Goal: Task Accomplishment & Management: Use online tool/utility

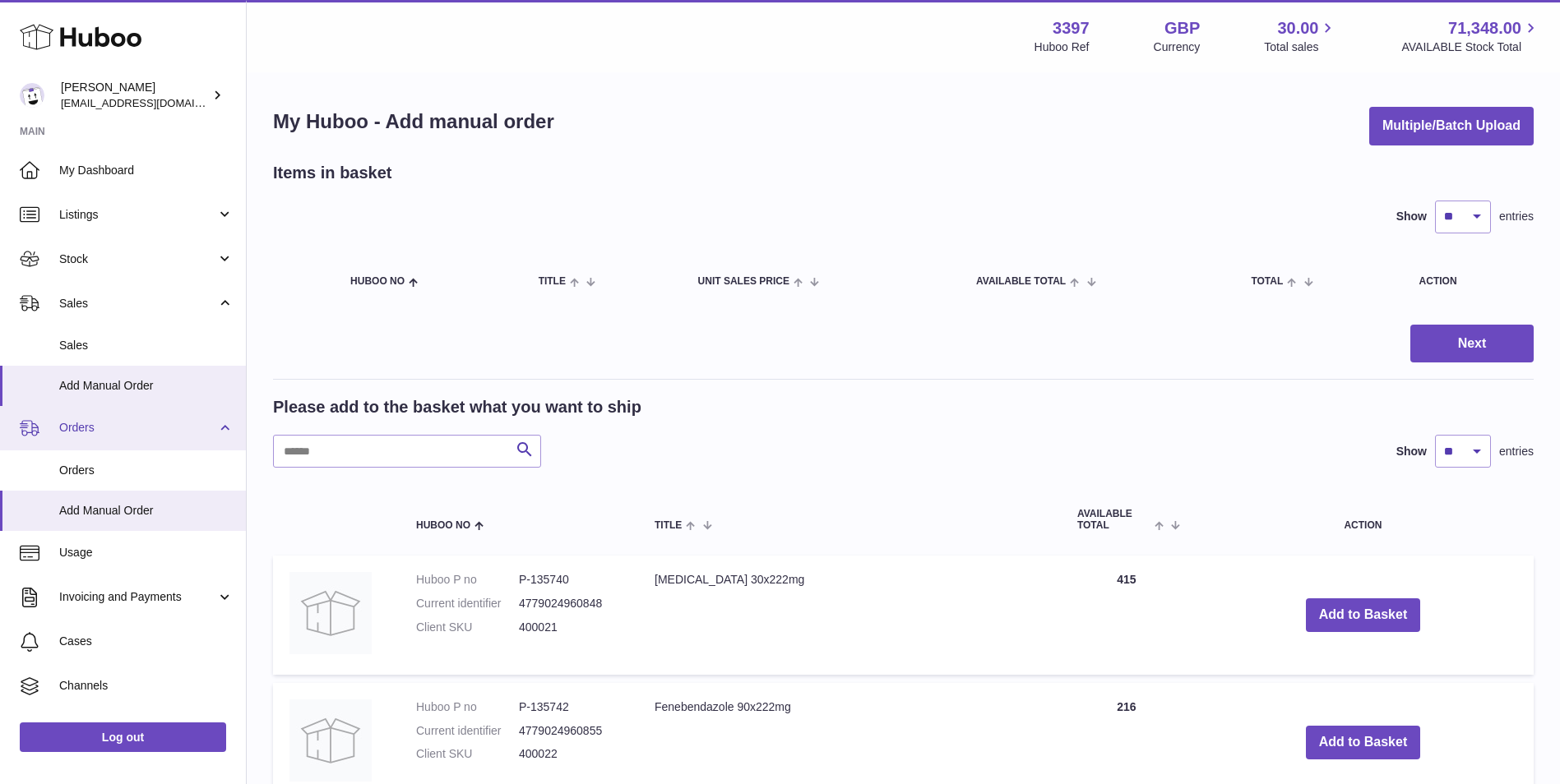
click at [67, 429] on span "Orders" at bounding box center [138, 428] width 157 height 15
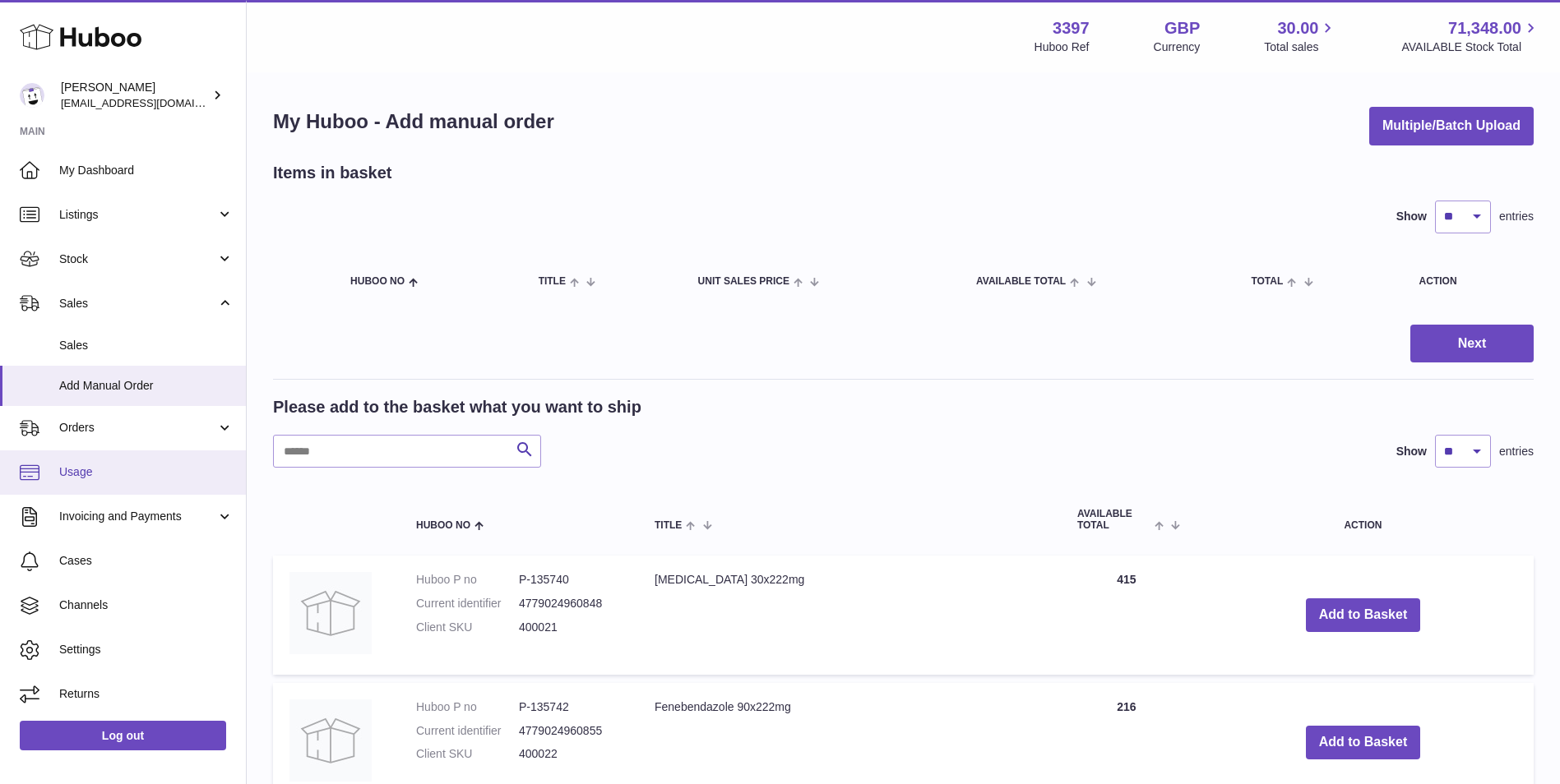
click at [82, 458] on span "Usage" at bounding box center [146, 472] width 174 height 15
click at [76, 433] on span "Orders" at bounding box center [138, 428] width 157 height 15
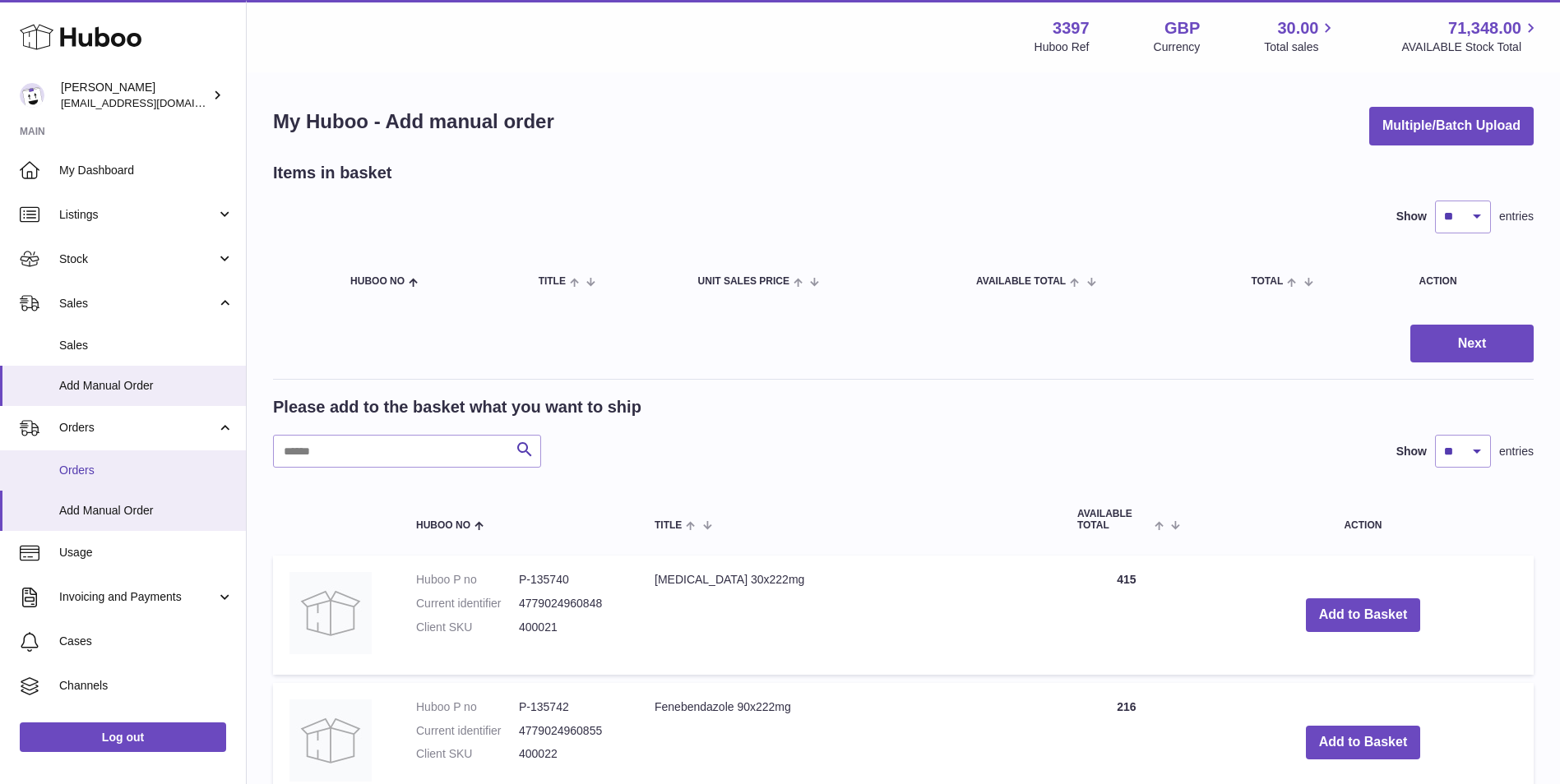
click at [87, 458] on link "Orders" at bounding box center [122, 470] width 246 height 40
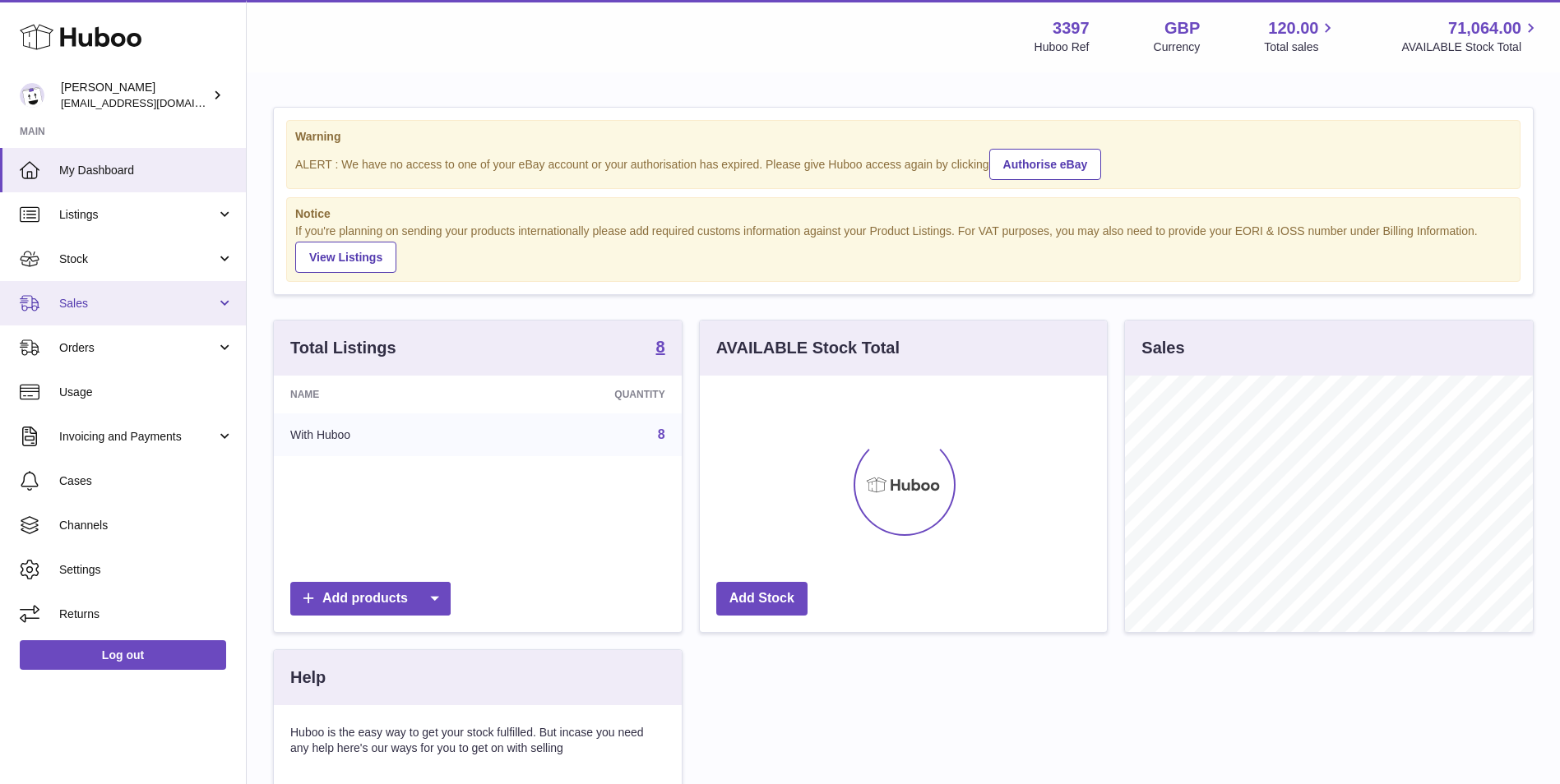
scroll to position [257, 407]
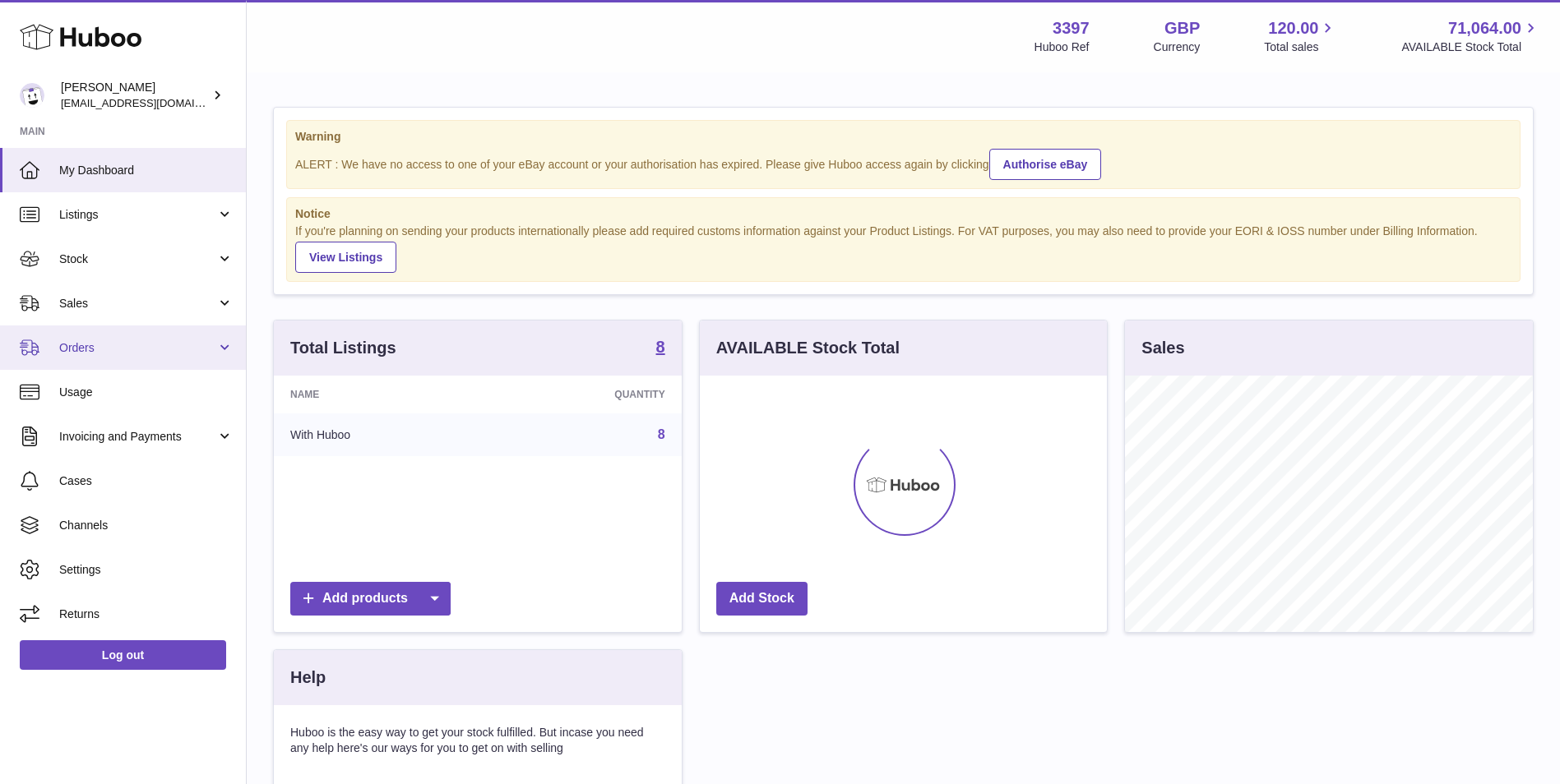
click at [83, 355] on span "Orders" at bounding box center [138, 348] width 157 height 15
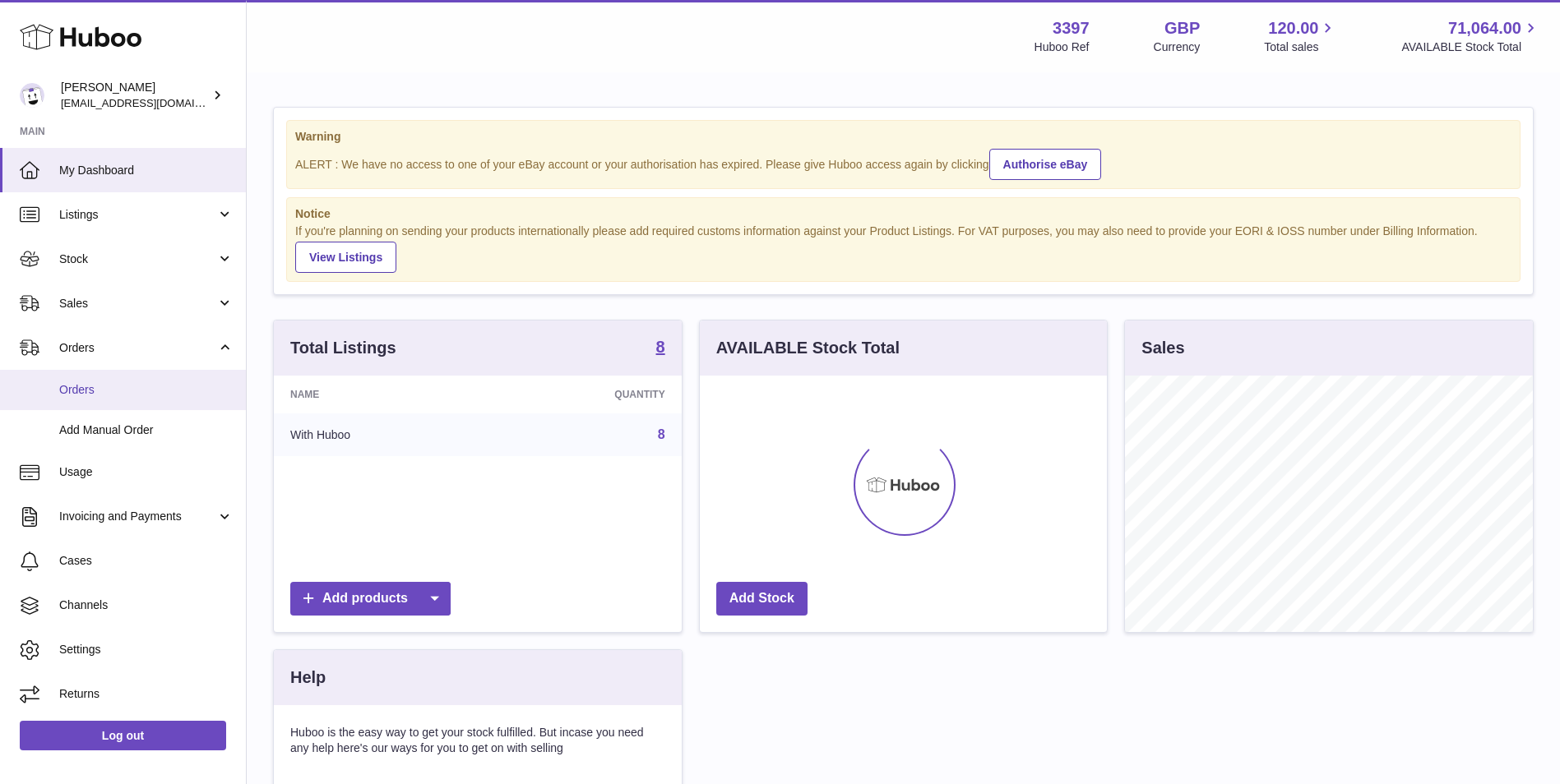
click at [77, 387] on span "Orders" at bounding box center [146, 390] width 174 height 15
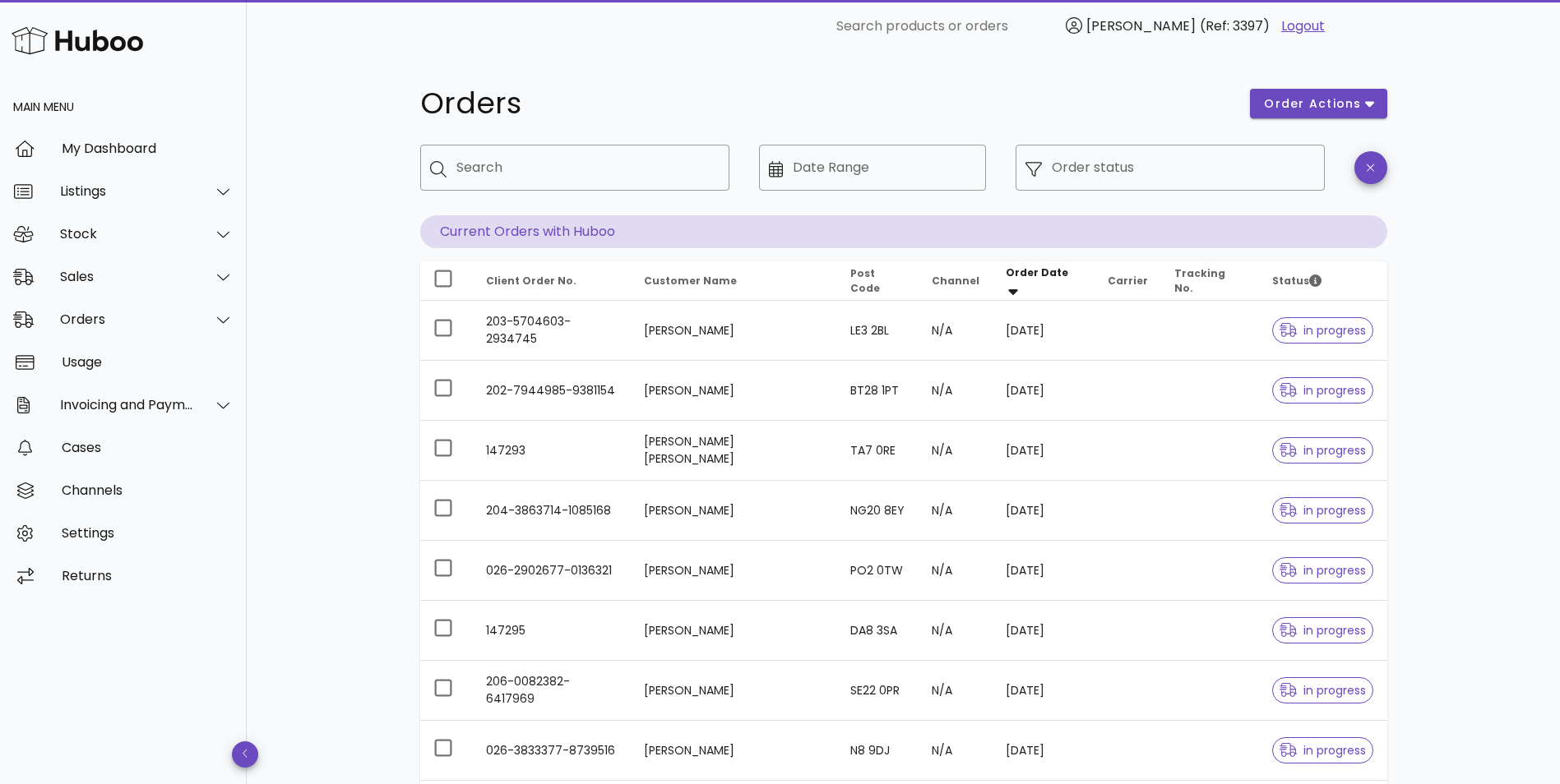
scroll to position [298, 0]
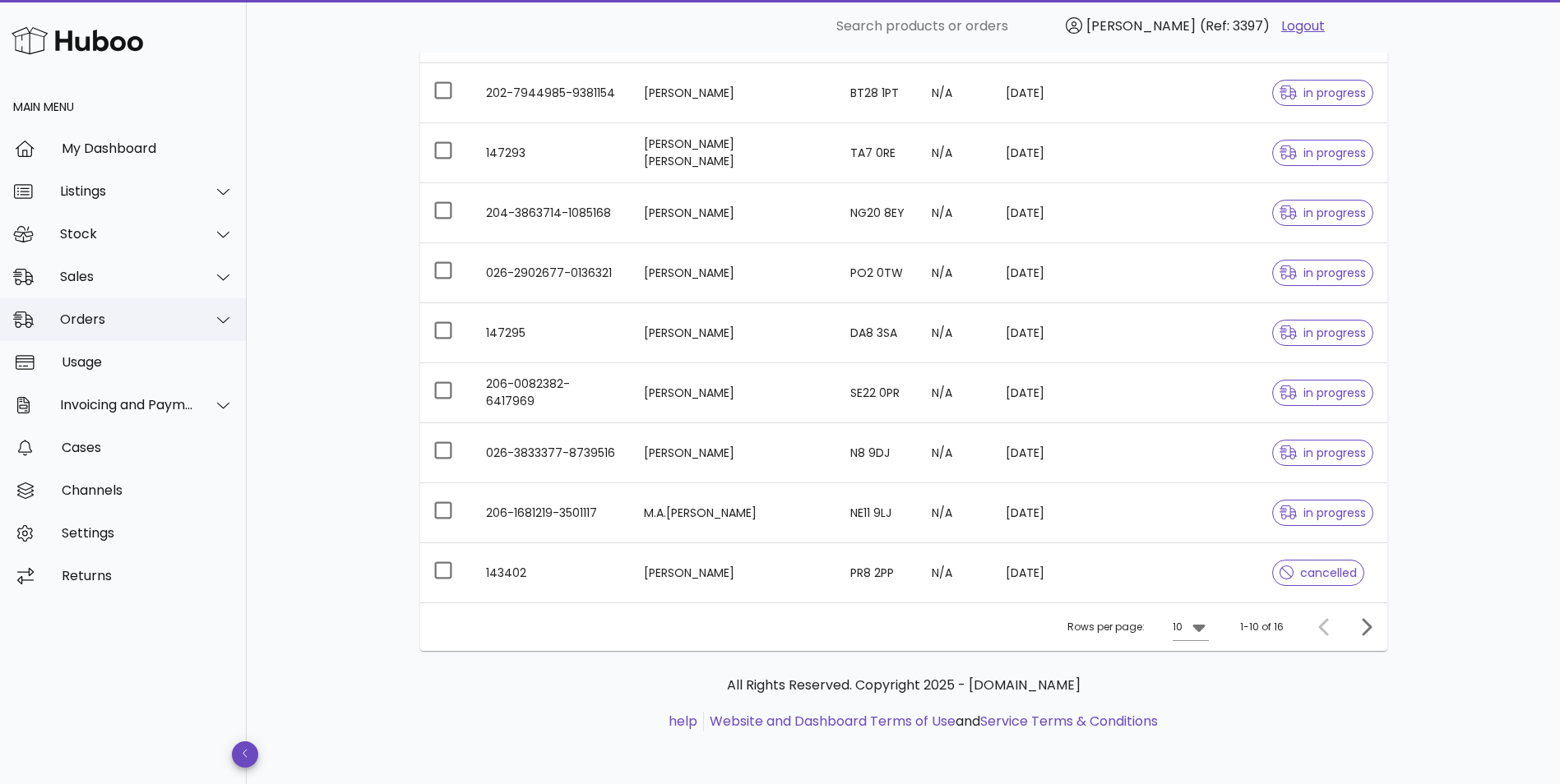
click at [95, 321] on div "Orders" at bounding box center [128, 319] width 134 height 15
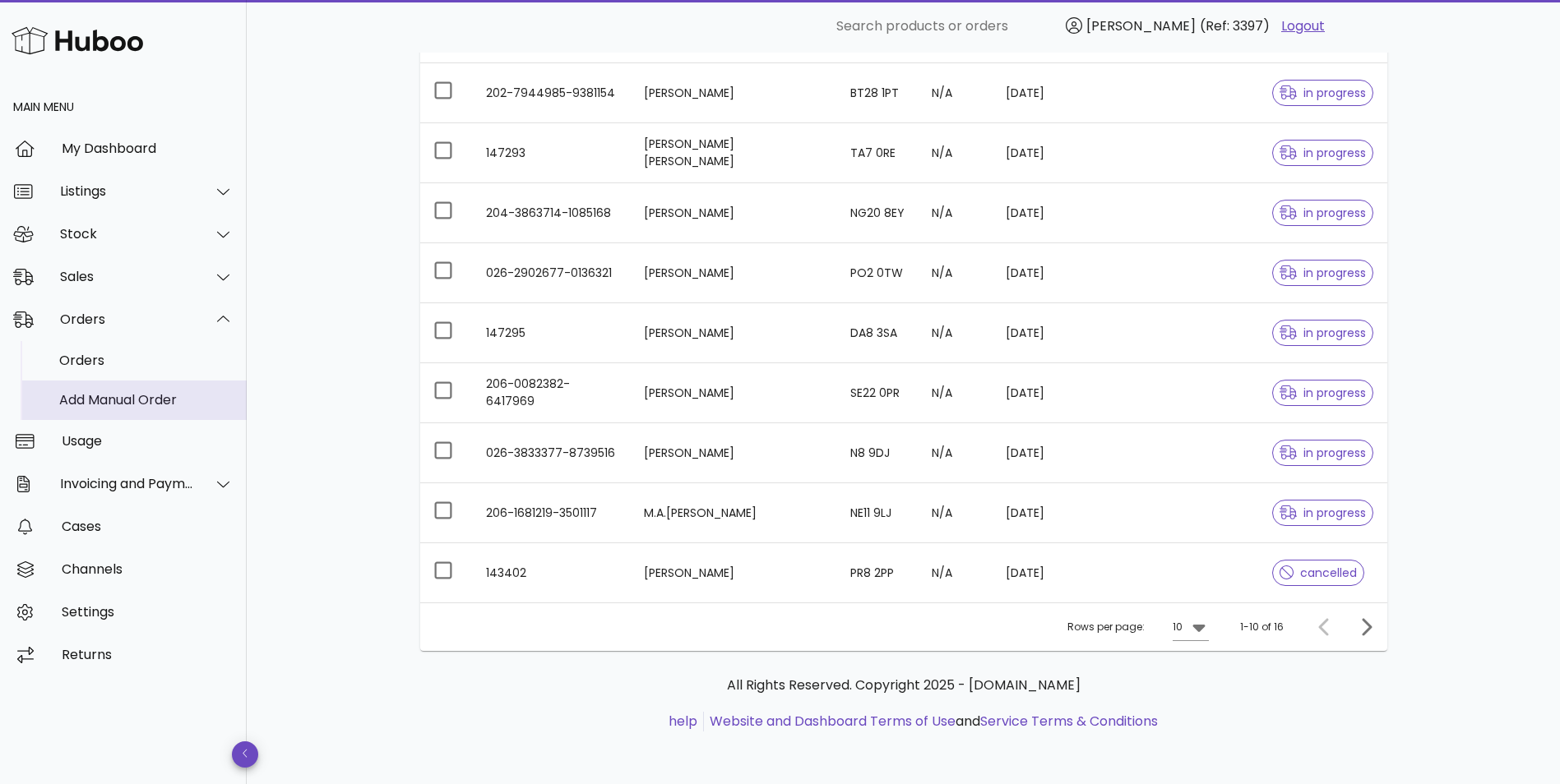
click at [89, 389] on div "Add Manual Order" at bounding box center [146, 401] width 174 height 36
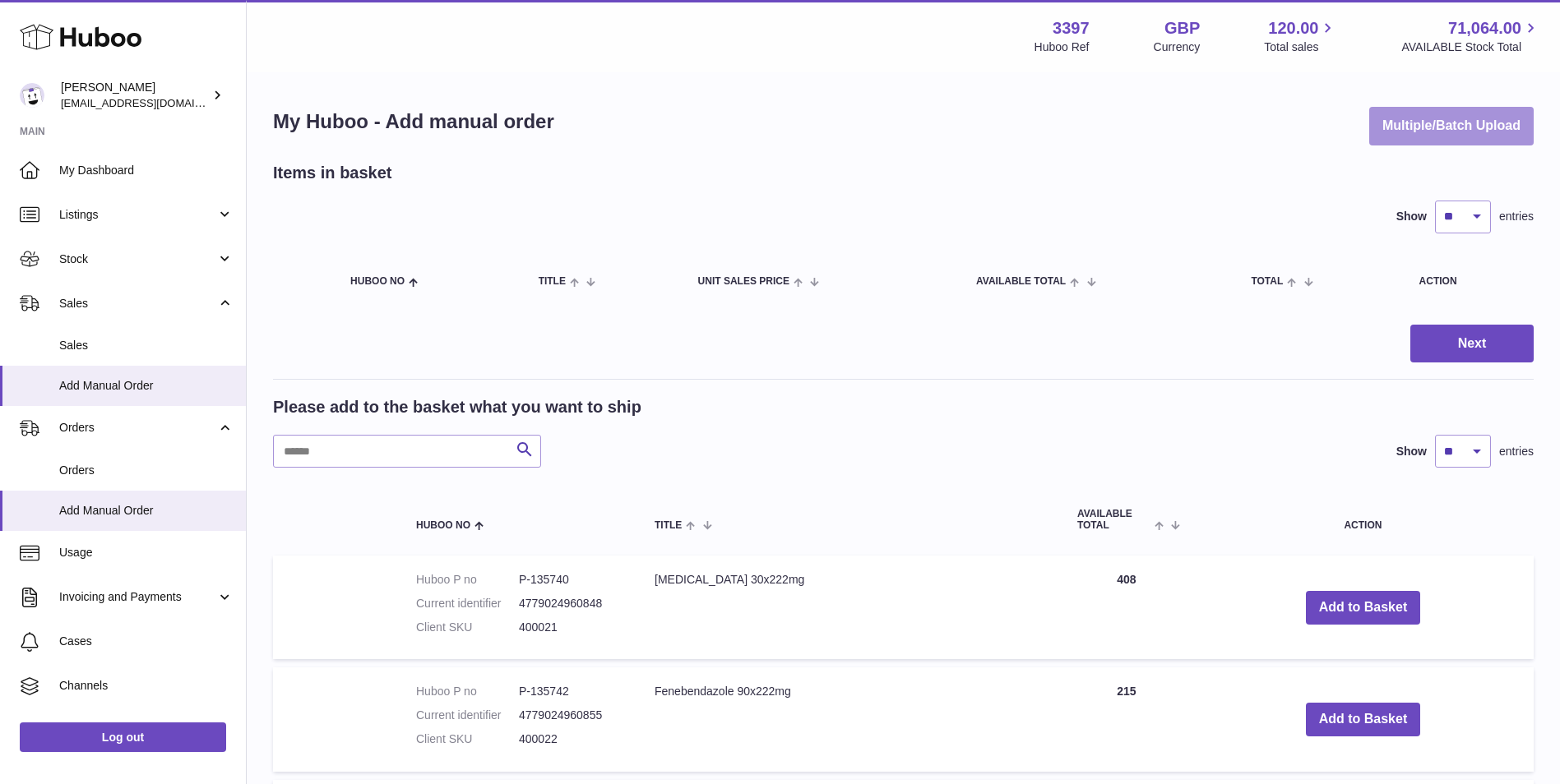
click at [1479, 116] on button "Multiple/Batch Upload" at bounding box center [1451, 126] width 164 height 38
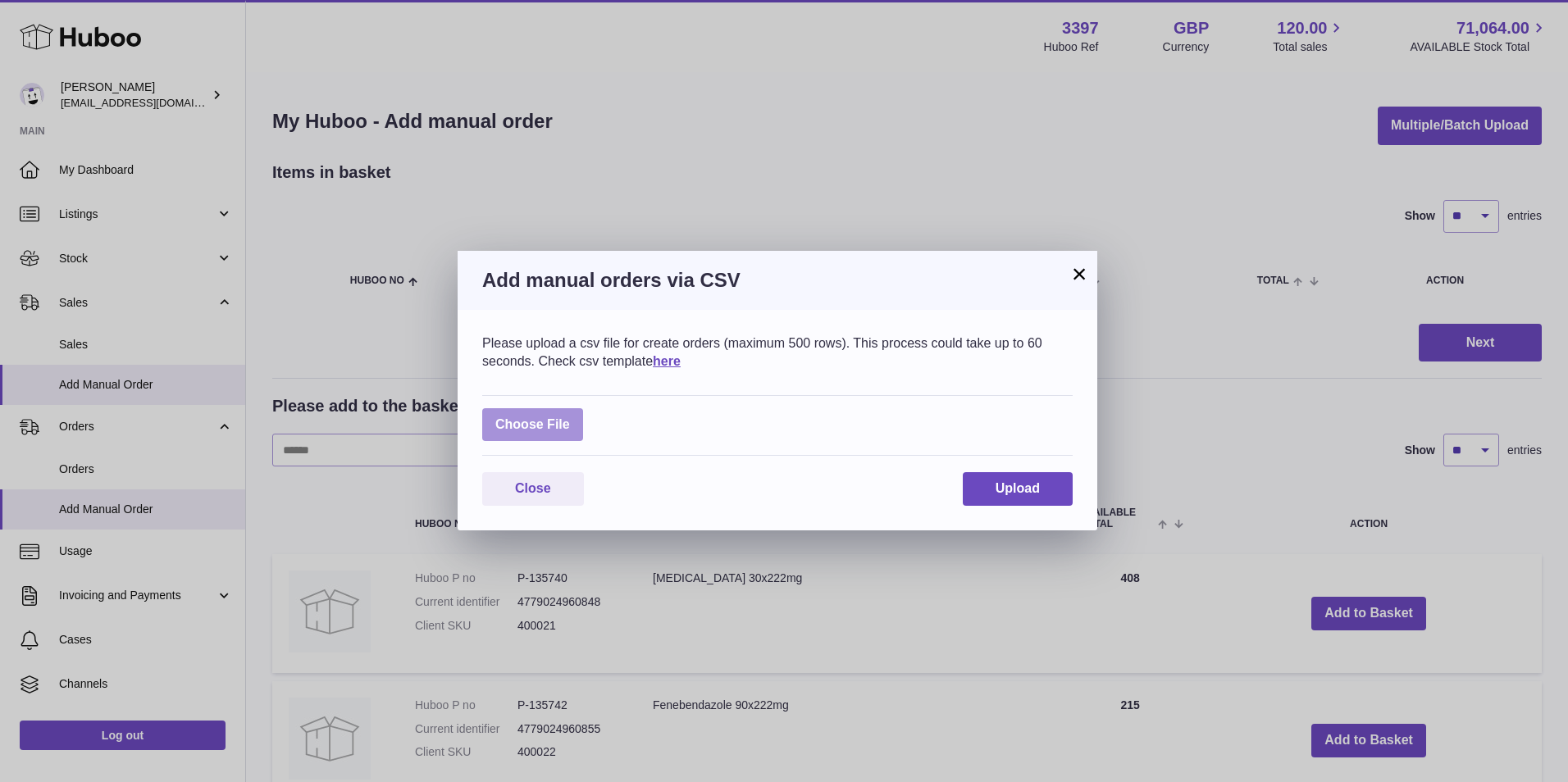
click at [550, 436] on label at bounding box center [532, 425] width 101 height 34
click at [570, 417] on input "file" at bounding box center [570, 416] width 1 height 1
type input "**********"
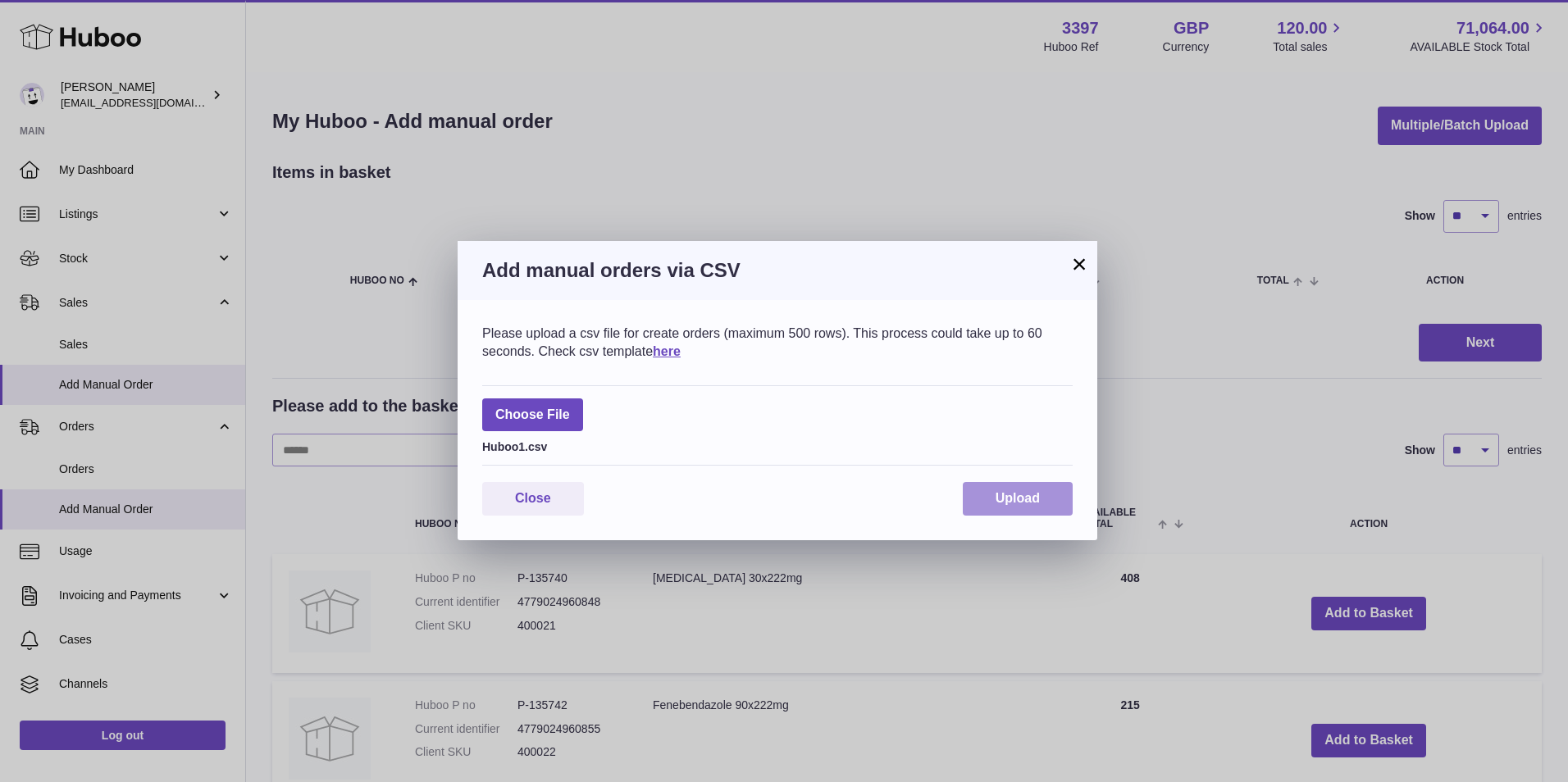
click at [1042, 499] on button "Upload" at bounding box center [1018, 499] width 110 height 34
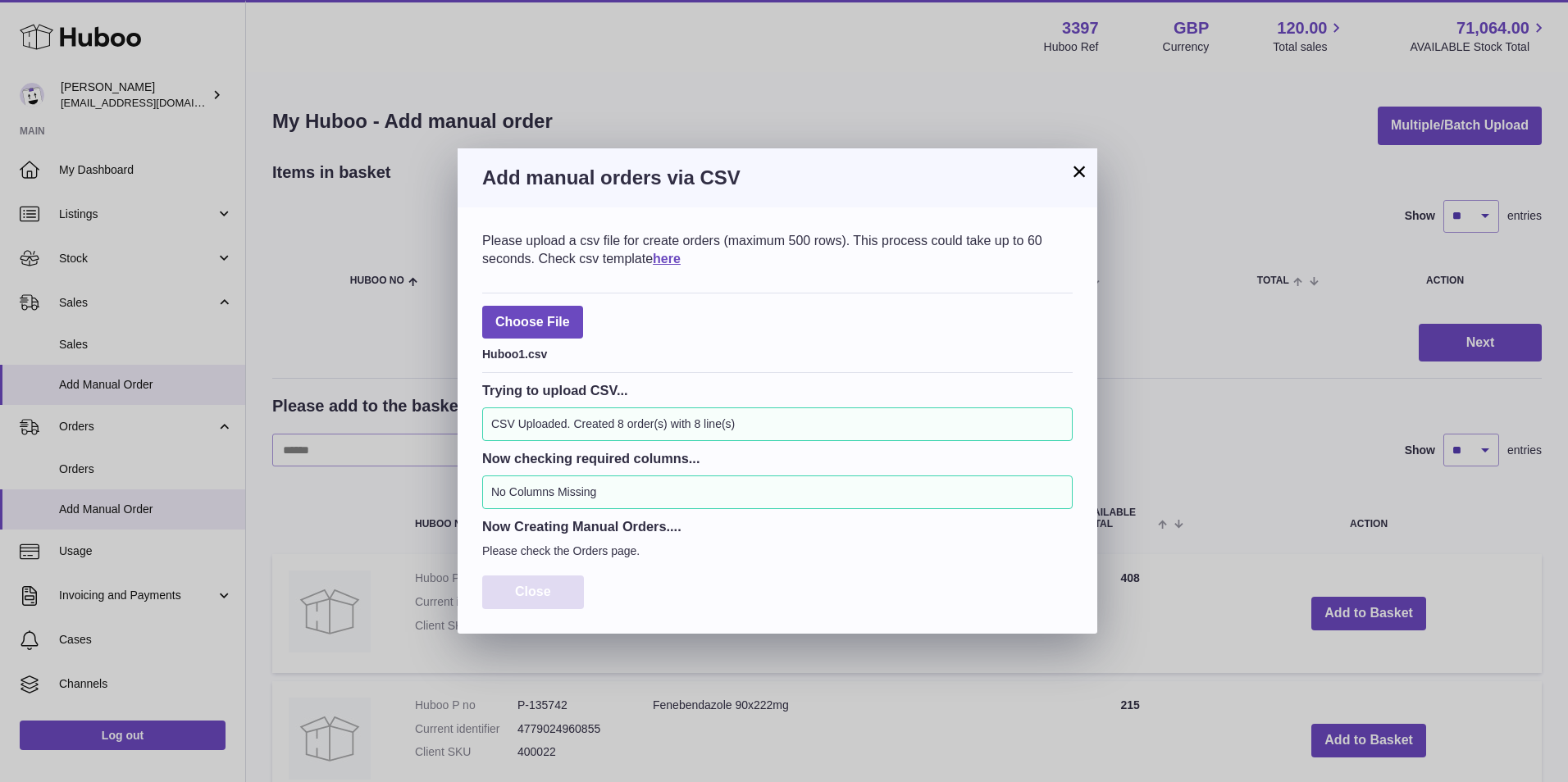
drag, startPoint x: 561, startPoint y: 583, endPoint x: 589, endPoint y: 628, distance: 53.0
click at [560, 584] on button "Close" at bounding box center [533, 593] width 102 height 34
